Goal: Navigation & Orientation: Find specific page/section

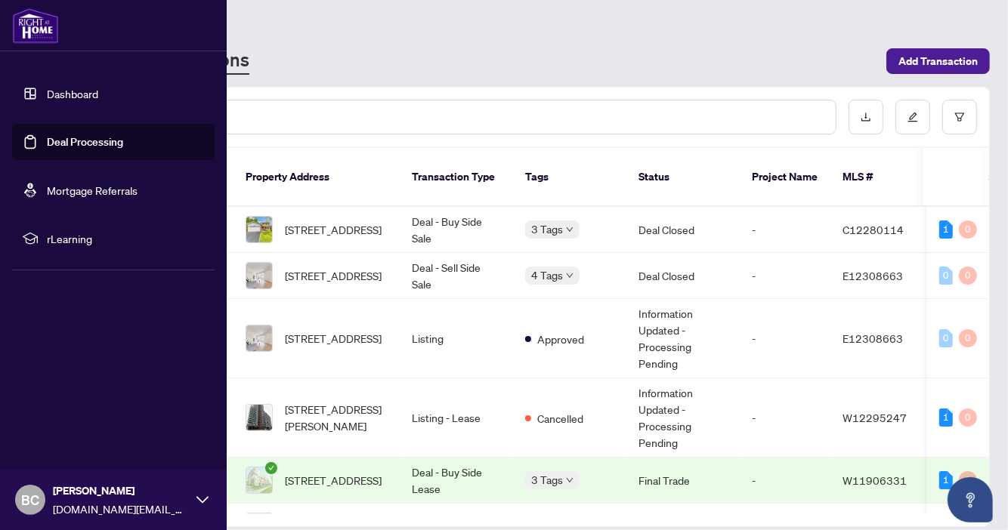
click at [85, 97] on link "Dashboard" at bounding box center [72, 94] width 51 height 14
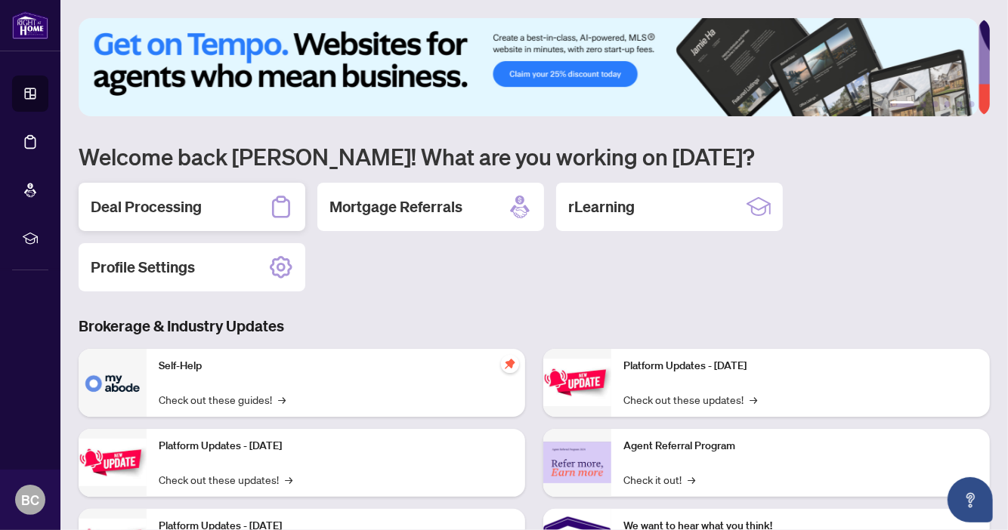
click at [154, 196] on h2 "Deal Processing" at bounding box center [146, 206] width 111 height 21
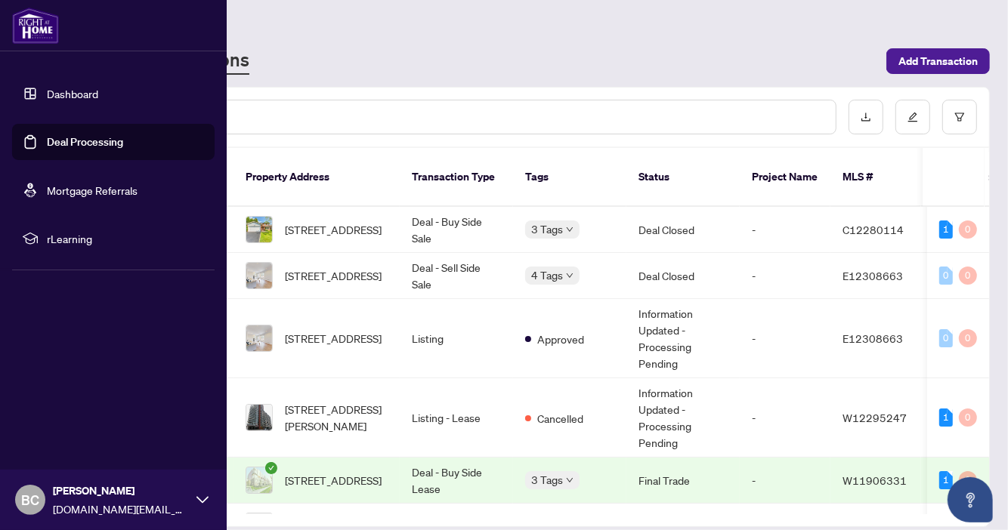
click at [42, 27] on img at bounding box center [35, 26] width 47 height 36
